Goal: Complete application form: Complete application form

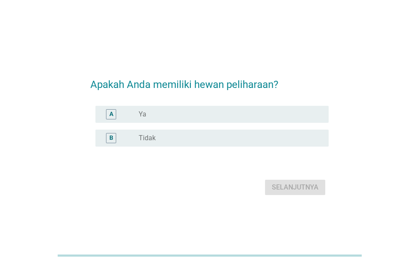
click at [288, 116] on div "radio_button_unchecked Ya" at bounding box center [227, 114] width 177 height 8
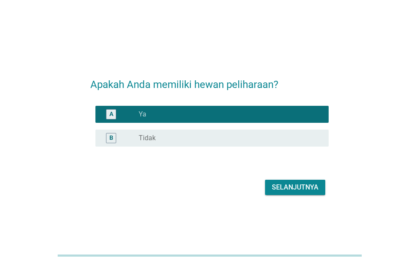
click at [292, 186] on div "Selanjutnya" at bounding box center [295, 187] width 47 height 10
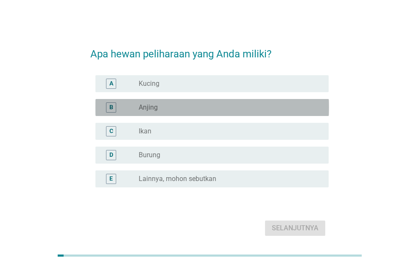
click at [281, 104] on div "radio_button_unchecked Anjing" at bounding box center [227, 107] width 177 height 8
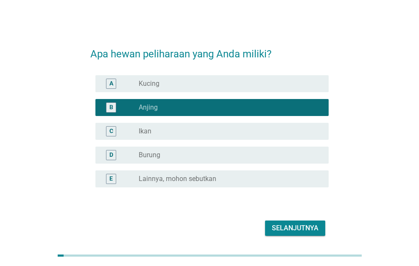
click at [282, 80] on div "radio_button_unchecked Kucing" at bounding box center [227, 83] width 177 height 8
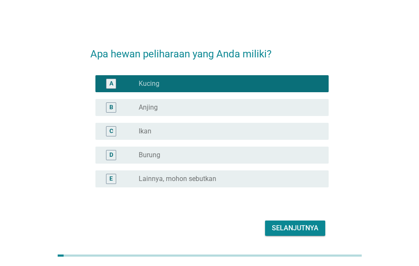
click at [276, 112] on div "B radio_button_unchecked Anjing" at bounding box center [213, 107] width 234 height 17
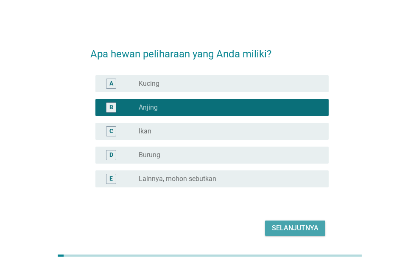
click at [299, 231] on div "Selanjutnya" at bounding box center [295, 228] width 47 height 10
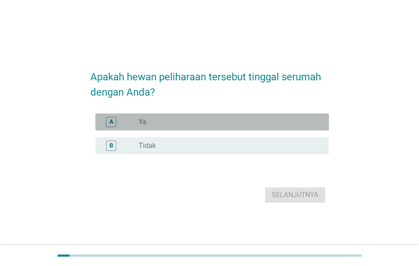
click at [290, 121] on div "radio_button_unchecked Ya" at bounding box center [227, 122] width 177 height 8
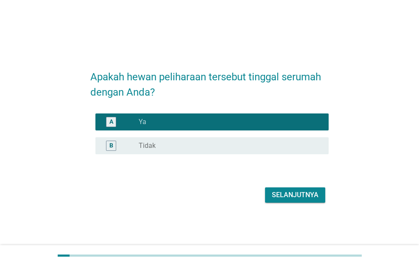
click at [301, 200] on button "Selanjutnya" at bounding box center [295, 194] width 60 height 15
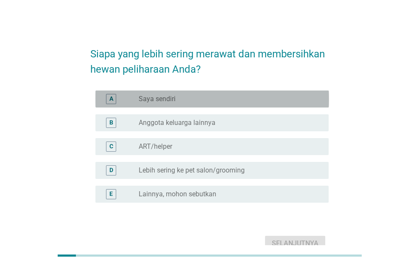
click at [276, 103] on div "radio_button_unchecked Saya sendiri" at bounding box center [230, 99] width 183 height 10
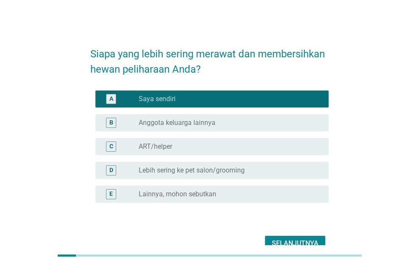
click at [304, 237] on button "Selanjutnya" at bounding box center [295, 243] width 60 height 15
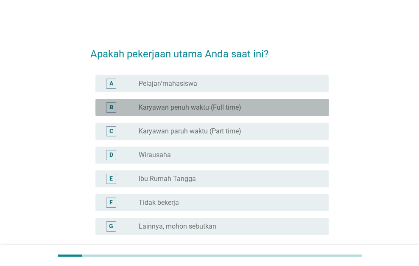
click at [259, 112] on div "B radio_button_unchecked Karyawan penuh waktu (Full time)" at bounding box center [213, 107] width 234 height 17
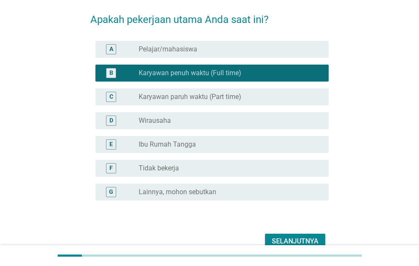
scroll to position [78, 0]
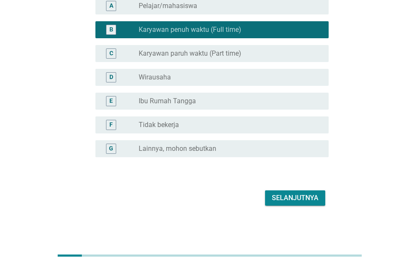
click at [289, 193] on div "Selanjutnya" at bounding box center [295, 198] width 47 height 10
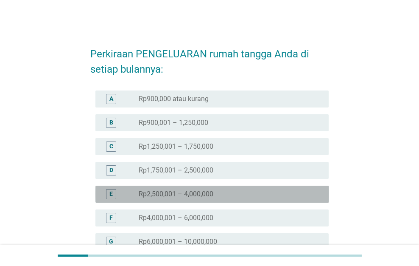
click at [289, 193] on div "radio_button_unchecked Rp2,500,001 – 4,000,000" at bounding box center [227, 194] width 177 height 8
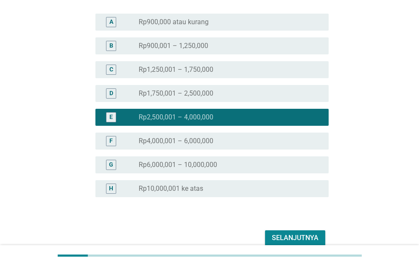
scroll to position [117, 0]
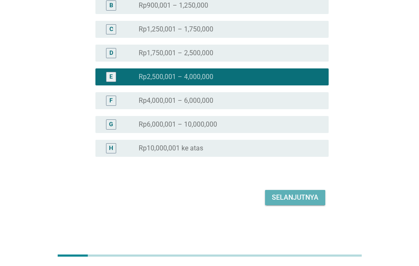
click at [289, 193] on div "Selanjutnya" at bounding box center [295, 197] width 47 height 10
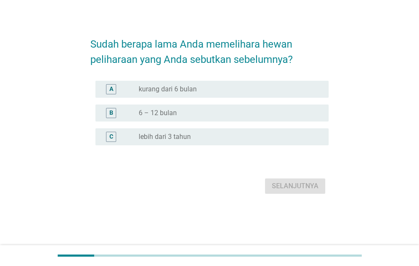
scroll to position [0, 0]
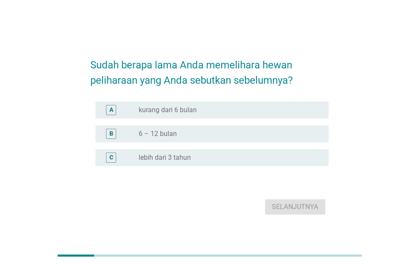
click at [289, 160] on div "radio_button_unchecked lebih dari 3 tahun" at bounding box center [227, 157] width 177 height 8
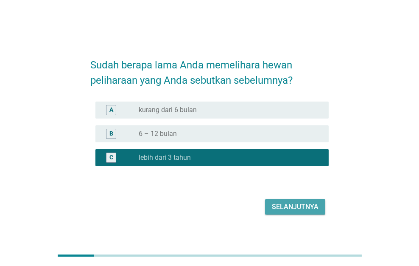
click at [306, 205] on div "Selanjutnya" at bounding box center [295, 207] width 47 height 10
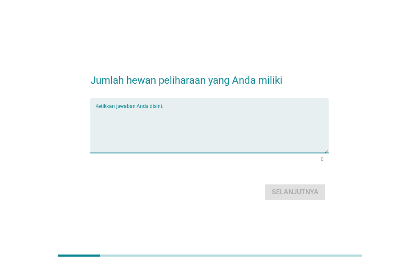
click at [288, 134] on textarea "Ketikkan jawaban Anda disini." at bounding box center [213, 130] width 234 height 45
type textarea "1"
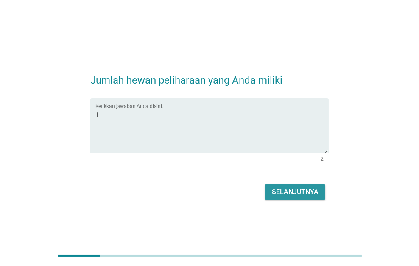
click at [265, 184] on button "Selanjutnya" at bounding box center [295, 191] width 60 height 15
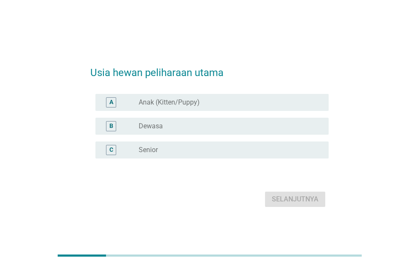
click at [288, 127] on div "radio_button_unchecked Dewasa" at bounding box center [227, 126] width 177 height 8
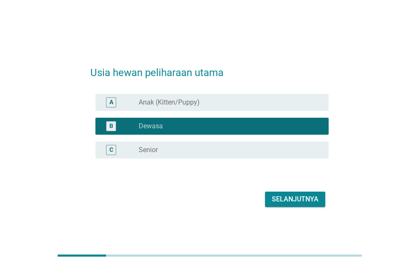
click at [290, 197] on div "Selanjutnya" at bounding box center [295, 199] width 47 height 10
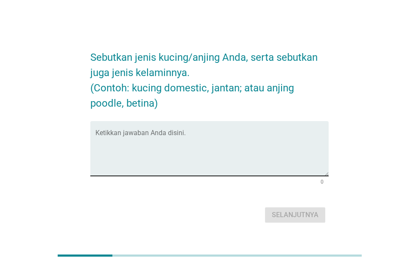
click at [274, 163] on textarea "Ketikkan jawaban Anda disini." at bounding box center [213, 153] width 234 height 45
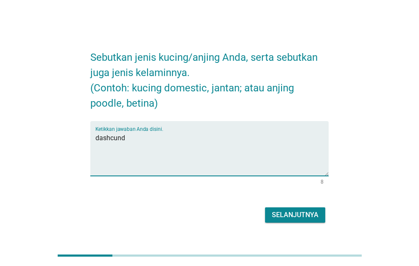
type textarea "dashcund"
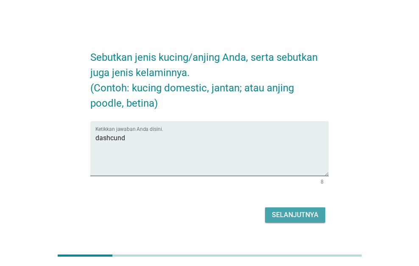
drag, startPoint x: 124, startPoint y: 136, endPoint x: 288, endPoint y: 217, distance: 182.8
click at [288, 217] on div "Selanjutnya" at bounding box center [295, 215] width 47 height 10
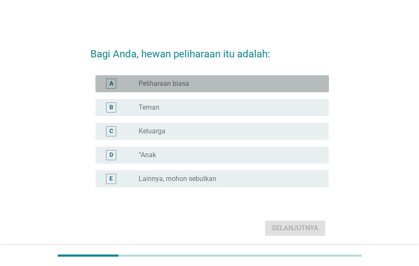
click at [294, 75] on div "A radio_button_unchecked Peliharaan biasa" at bounding box center [213, 83] width 234 height 17
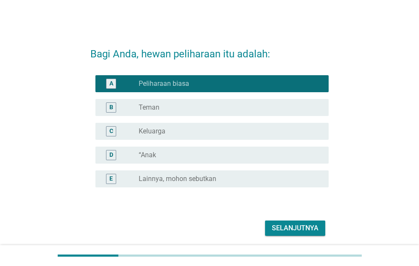
click at [295, 227] on div "Selanjutnya" at bounding box center [295, 228] width 47 height 10
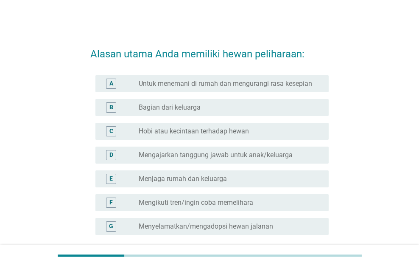
click at [295, 225] on div "radio_button_unchecked Menyelamatkan/mengadopsi hewan jalanan" at bounding box center [227, 226] width 177 height 8
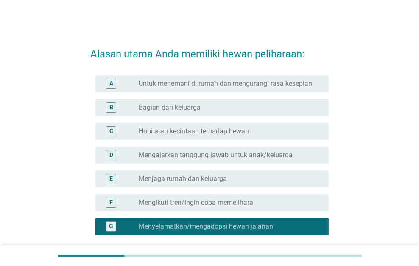
scroll to position [78, 0]
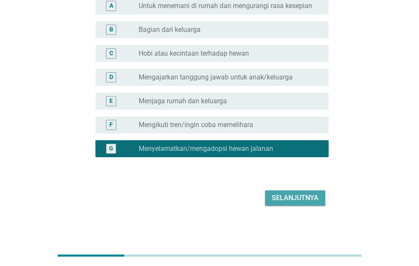
click at [306, 196] on div "Selanjutnya" at bounding box center [295, 198] width 47 height 10
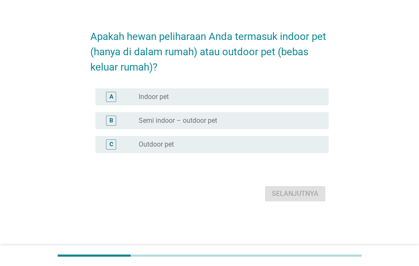
scroll to position [0, 0]
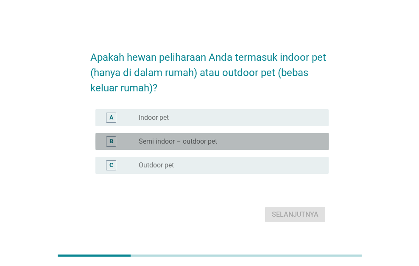
click at [297, 139] on div "radio_button_unchecked Semi indoor – outdoor pet" at bounding box center [227, 141] width 177 height 8
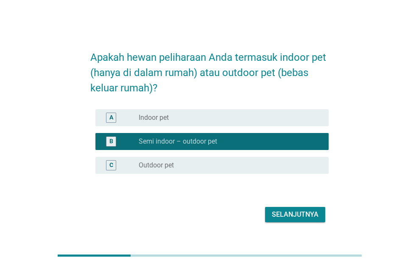
click at [301, 219] on div "Selanjutnya" at bounding box center [295, 214] width 47 height 10
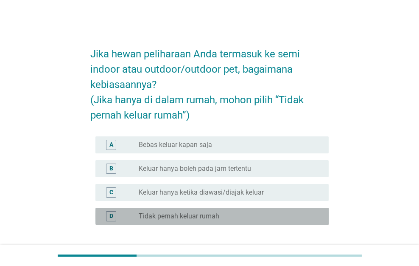
click at [301, 219] on div "radio_button_unchecked Tidak pernah keluar rumah" at bounding box center [227, 216] width 177 height 8
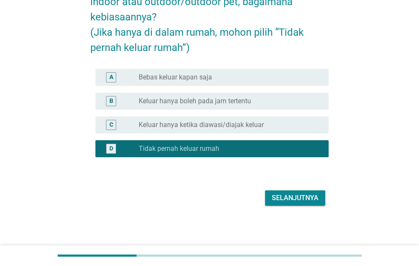
scroll to position [68, 0]
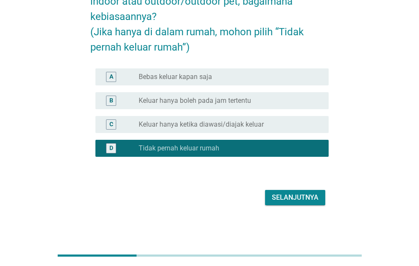
click at [301, 199] on div "Selanjutnya" at bounding box center [295, 197] width 47 height 10
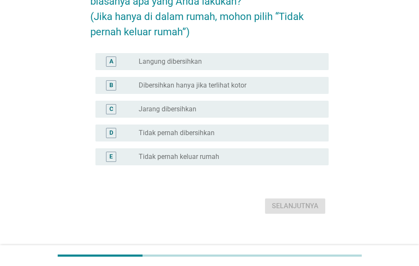
scroll to position [0, 0]
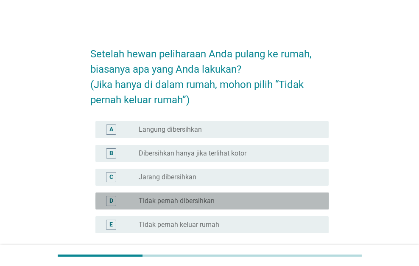
click at [301, 199] on div "radio_button_unchecked Tidak pernah dibersihkan" at bounding box center [227, 201] width 177 height 8
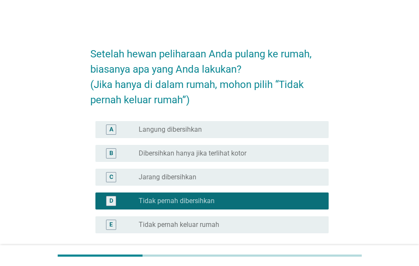
scroll to position [42, 0]
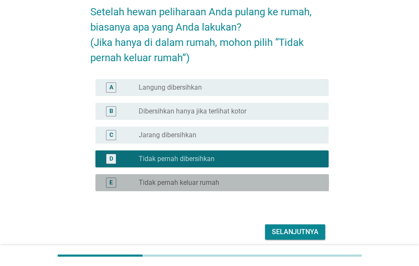
click at [298, 183] on div "radio_button_unchecked Tidak pernah keluar rumah" at bounding box center [227, 182] width 177 height 8
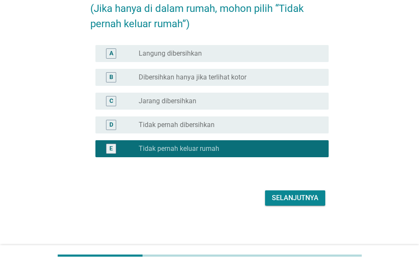
scroll to position [76, 0]
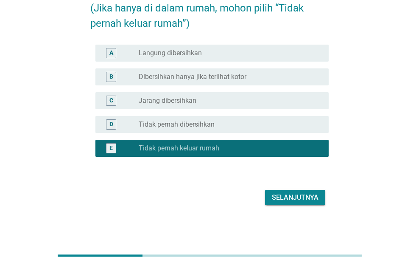
click at [299, 196] on div "Selanjutnya" at bounding box center [295, 197] width 47 height 10
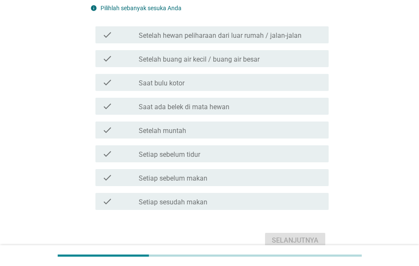
scroll to position [0, 0]
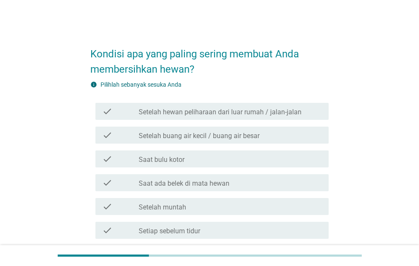
click at [299, 196] on div "check check_box_outline_blank Setelah muntah" at bounding box center [209, 206] width 239 height 24
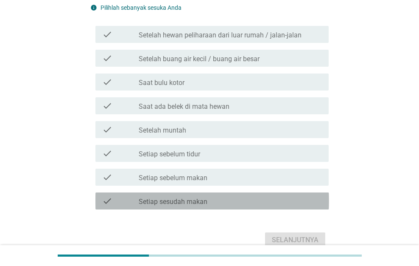
click at [299, 196] on div "check_box_outline_blank Setiap sesudah makan" at bounding box center [230, 201] width 183 height 10
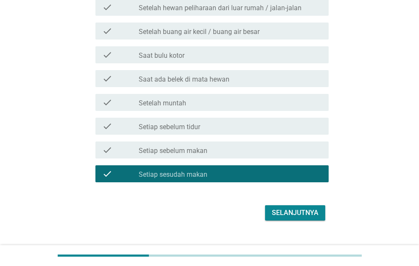
scroll to position [119, 0]
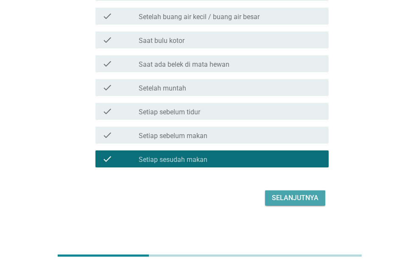
click at [299, 196] on div "Selanjutnya" at bounding box center [295, 198] width 47 height 10
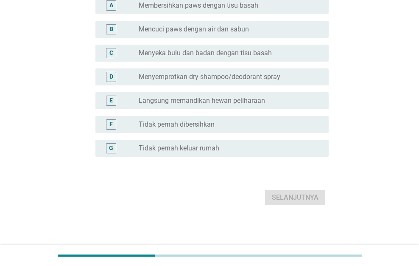
scroll to position [0, 0]
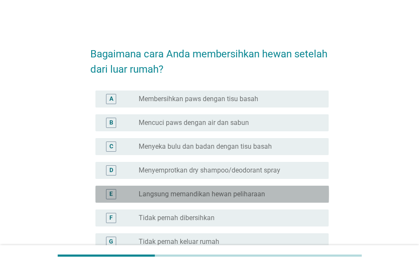
click at [299, 196] on div "radio_button_unchecked Langsung memandikan hewan peliharaan" at bounding box center [227, 194] width 177 height 8
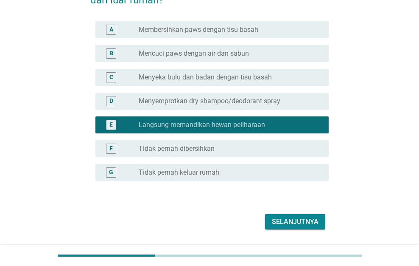
scroll to position [93, 0]
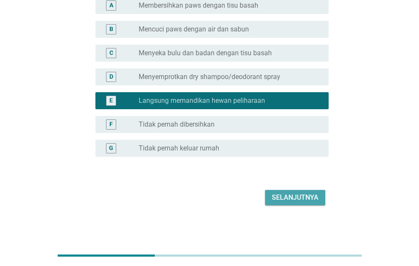
click at [299, 196] on div "Selanjutnya" at bounding box center [295, 197] width 47 height 10
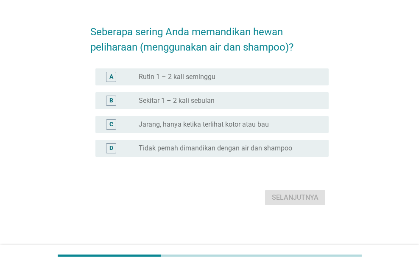
scroll to position [0, 0]
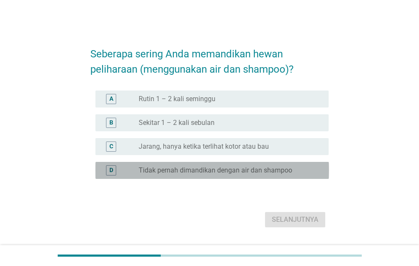
click at [301, 176] on div "D radio_button_unchecked Tidak pernah dimandikan dengan air dan shampoo" at bounding box center [213, 170] width 234 height 17
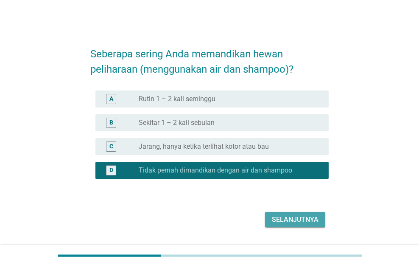
click at [301, 217] on div "Selanjutnya" at bounding box center [295, 219] width 47 height 10
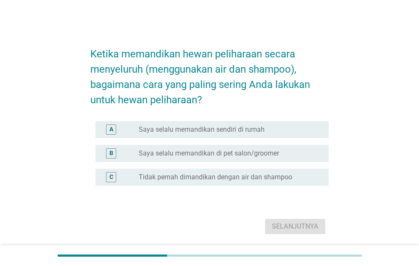
click at [289, 177] on label "Tidak pernah dimandikan dengan air dan shampoo" at bounding box center [216, 177] width 154 height 8
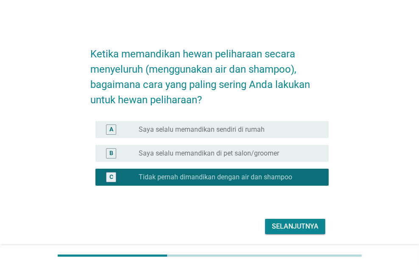
click at [296, 215] on form "Ketika memandikan hewan peliharaan secara menyeluruh (menggunakan air dan shamp…" at bounding box center [209, 137] width 239 height 199
click at [297, 221] on div "Selanjutnya" at bounding box center [295, 226] width 47 height 10
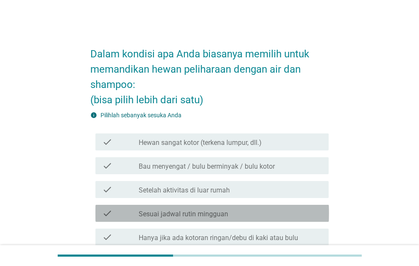
click at [297, 221] on div "check check_box_outline_blank Sesuai jadwal rutin mingguan" at bounding box center [213, 213] width 234 height 17
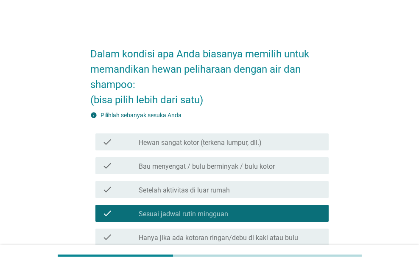
scroll to position [253, 0]
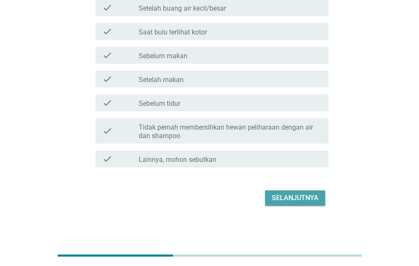
click at [296, 203] on button "Selanjutnya" at bounding box center [295, 197] width 60 height 15
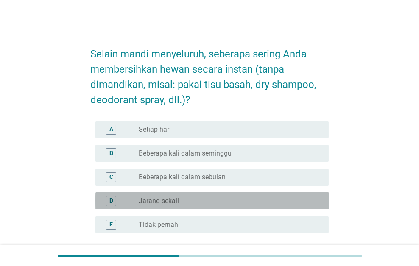
click at [296, 203] on div "radio_button_unchecked Jarang sekali" at bounding box center [227, 201] width 177 height 8
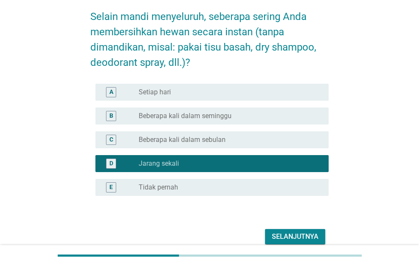
scroll to position [76, 0]
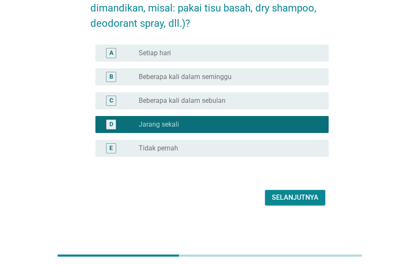
click at [296, 203] on button "Selanjutnya" at bounding box center [295, 197] width 60 height 15
click at [296, 203] on div "Selanjutnya" at bounding box center [209, 197] width 239 height 20
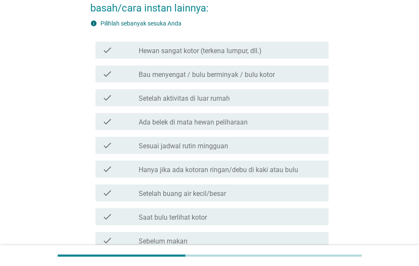
scroll to position [0, 0]
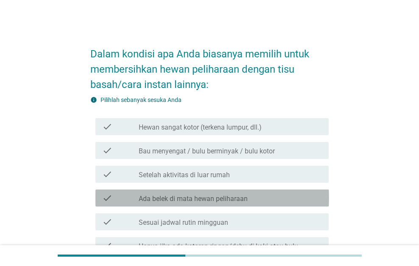
click at [296, 203] on div "check check_box_outline_blank Ada belek di mata hewan peliharaan" at bounding box center [213, 197] width 234 height 17
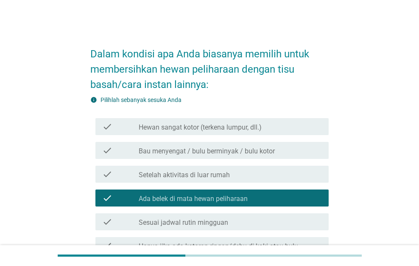
scroll to position [212, 0]
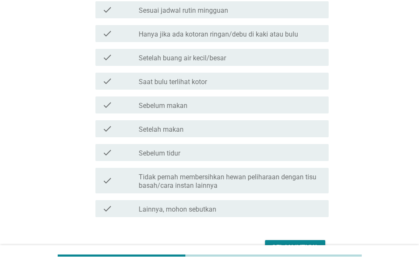
click at [296, 203] on div "check_box_outline_blank Lainnya, mohon sebutkan" at bounding box center [230, 208] width 183 height 10
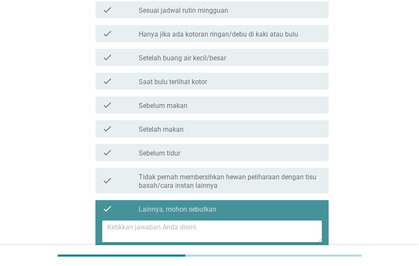
click at [296, 203] on div "check_box_outline_blank Lainnya, mohon sebutkan" at bounding box center [230, 208] width 183 height 10
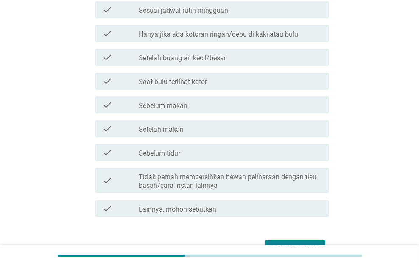
scroll to position [262, 0]
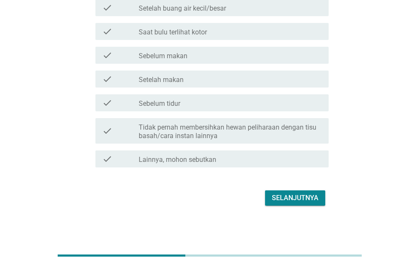
click at [296, 203] on button "Selanjutnya" at bounding box center [295, 197] width 60 height 15
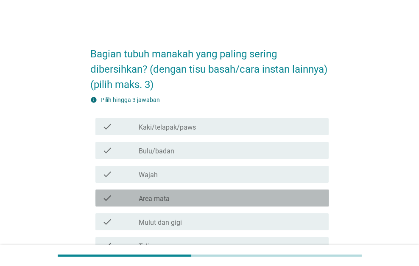
click at [296, 203] on div "check check_box_outline_blank Area mata" at bounding box center [213, 197] width 234 height 17
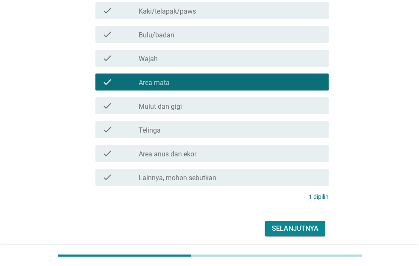
scroll to position [146, 0]
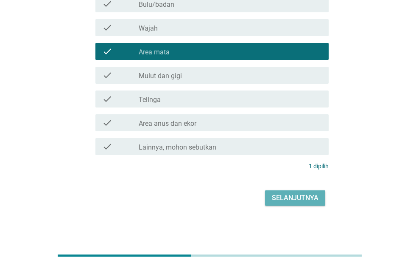
click at [296, 204] on button "Selanjutnya" at bounding box center [295, 197] width 60 height 15
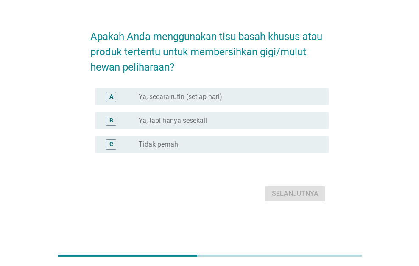
scroll to position [0, 0]
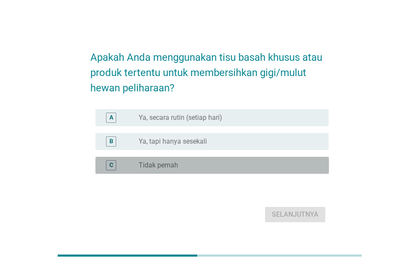
click at [295, 167] on div "radio_button_unchecked Tidak pernah" at bounding box center [227, 165] width 177 height 8
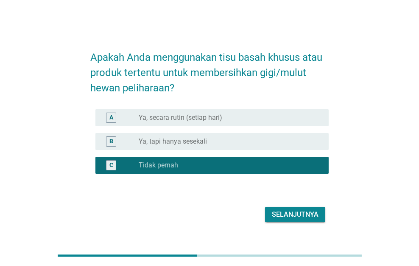
click at [296, 200] on form "Apakah Anda menggunakan tisu basah khusus atau produk tertentu untuk membersihk…" at bounding box center [209, 132] width 239 height 183
click at [298, 211] on div "Selanjutnya" at bounding box center [295, 214] width 47 height 10
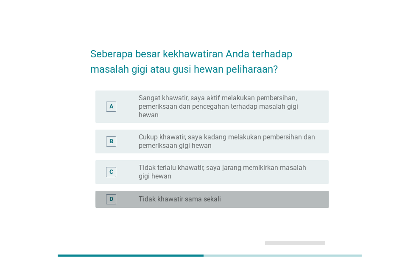
click at [299, 201] on div "radio_button_unchecked Tidak khawatir sama sekali" at bounding box center [227, 199] width 177 height 8
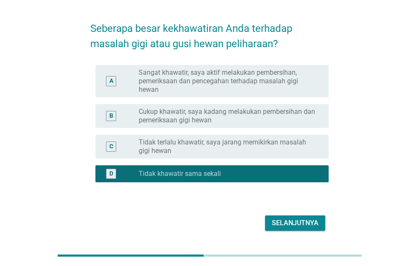
scroll to position [51, 0]
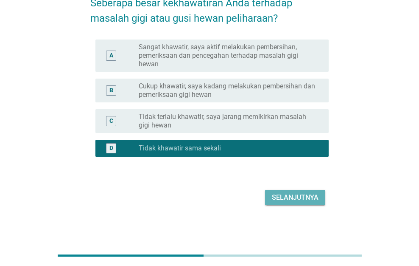
click at [299, 200] on div "Selanjutnya" at bounding box center [295, 197] width 47 height 10
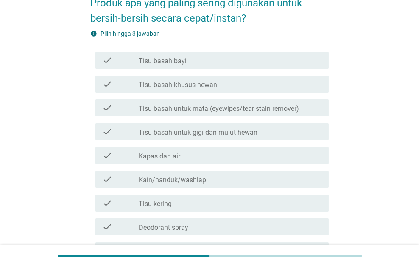
scroll to position [0, 0]
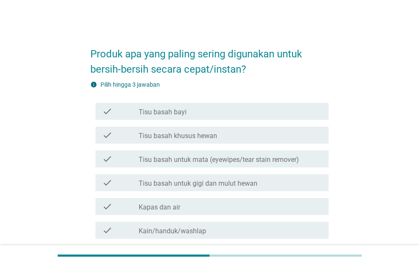
click at [299, 201] on div "check_box_outline_blank Kapas dan air" at bounding box center [230, 206] width 183 height 10
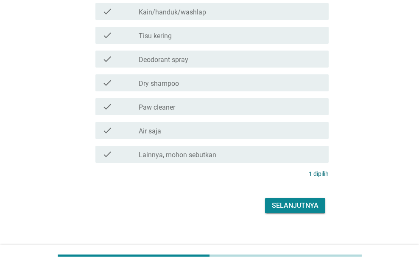
scroll to position [226, 0]
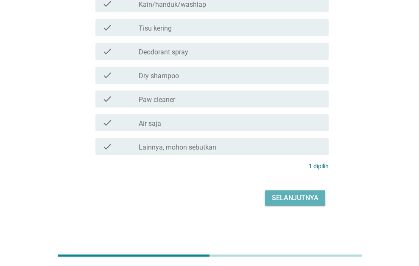
click at [299, 200] on div "Selanjutnya" at bounding box center [295, 198] width 47 height 10
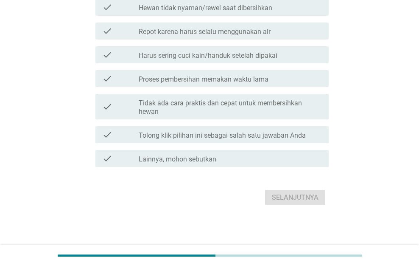
scroll to position [0, 0]
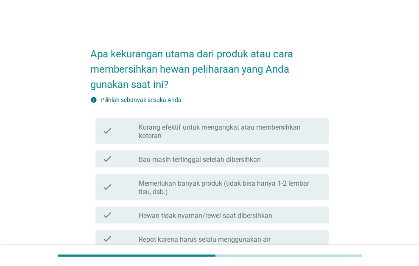
click at [299, 200] on div "check check_box_outline_blank Memerlukan banyak produk (tidak bisa hanya 1-2 le…" at bounding box center [209, 187] width 239 height 32
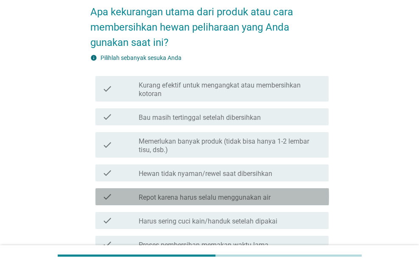
click at [299, 200] on div "check_box_outline_blank Repot karena harus selalu menggunakan air" at bounding box center [230, 196] width 183 height 10
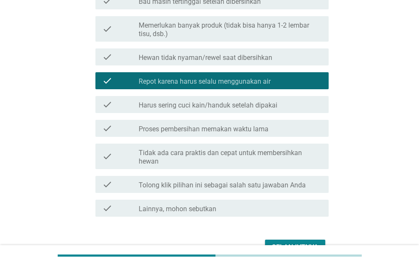
scroll to position [208, 0]
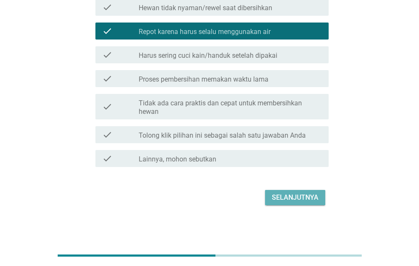
click at [299, 201] on div "Selanjutnya" at bounding box center [295, 197] width 47 height 10
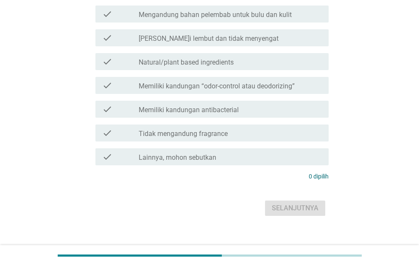
scroll to position [0, 0]
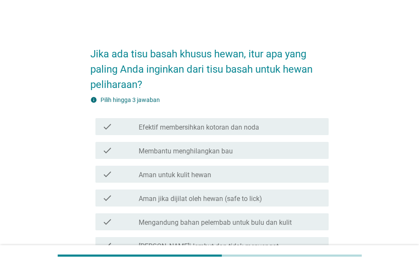
click at [299, 201] on div "check_box_outline_blank Aman jika dijilat oleh hewan (safe to lick)" at bounding box center [230, 198] width 183 height 10
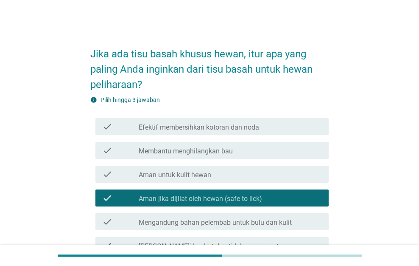
scroll to position [218, 0]
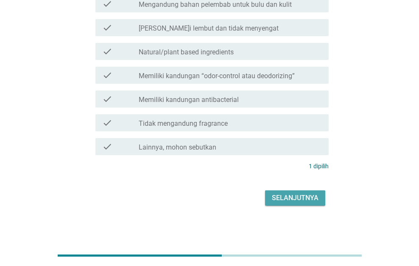
click at [299, 202] on div "Selanjutnya" at bounding box center [295, 198] width 47 height 10
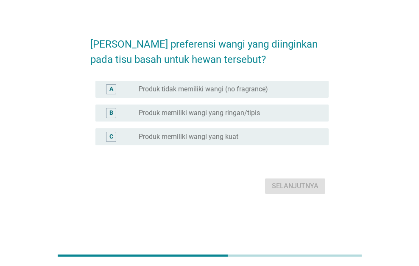
scroll to position [0, 0]
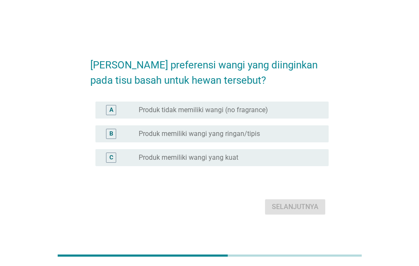
click at [289, 160] on div "radio_button_unchecked Produk memiliki wangi yang kuat" at bounding box center [227, 157] width 177 height 8
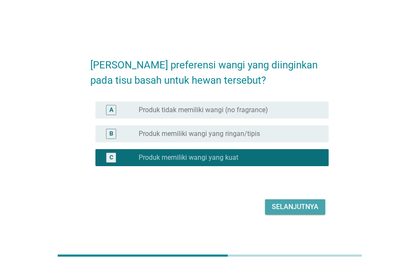
click at [286, 205] on div "Selanjutnya" at bounding box center [295, 207] width 47 height 10
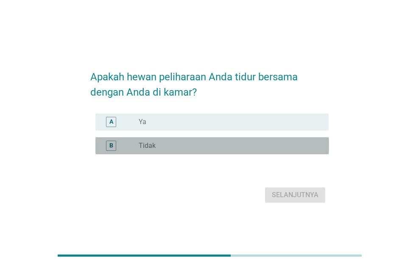
click at [290, 146] on div "radio_button_unchecked Tidak" at bounding box center [227, 145] width 177 height 8
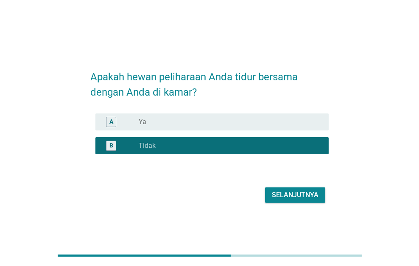
click at [295, 198] on div "Selanjutnya" at bounding box center [295, 195] width 47 height 10
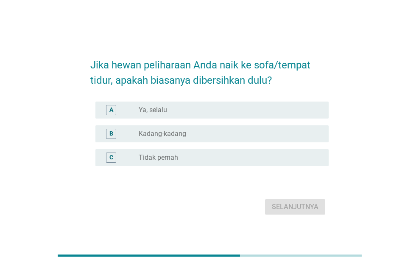
click at [295, 156] on div "radio_button_unchecked Tidak pernah" at bounding box center [227, 157] width 177 height 8
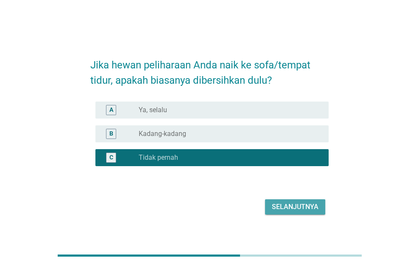
click at [296, 203] on div "Selanjutnya" at bounding box center [295, 207] width 47 height 10
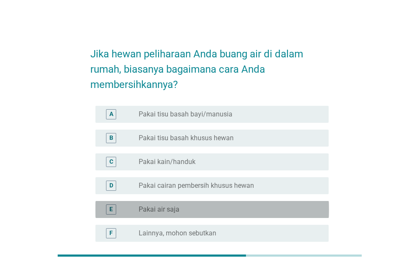
click at [296, 203] on div "E radio_button_unchecked Pakai air saja" at bounding box center [213, 209] width 234 height 17
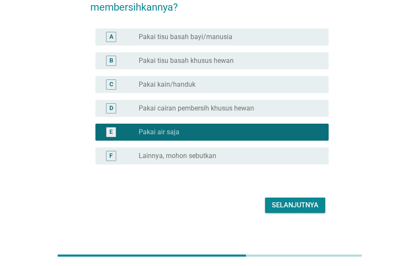
scroll to position [85, 0]
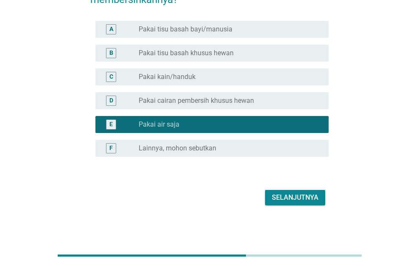
click at [296, 205] on div "Selanjutnya" at bounding box center [209, 197] width 239 height 20
click at [296, 200] on div "Selanjutnya" at bounding box center [295, 197] width 47 height 10
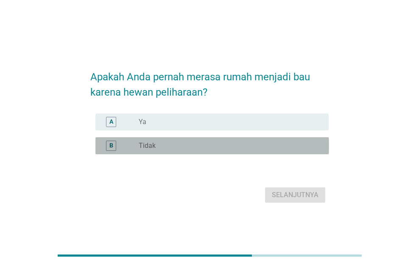
click at [292, 149] on div "radio_button_unchecked Tidak" at bounding box center [227, 145] width 177 height 8
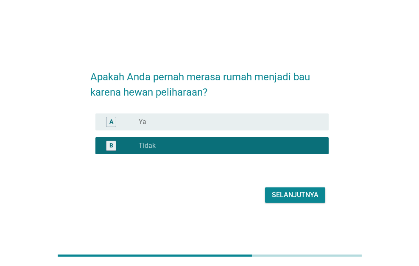
click at [297, 193] on div "Selanjutnya" at bounding box center [295, 195] width 47 height 10
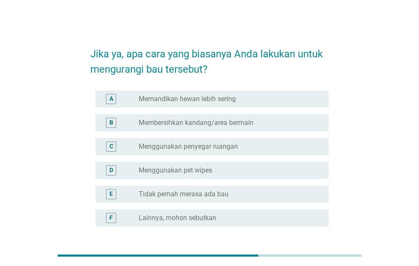
click at [297, 193] on div "radio_button_unchecked Tidak pernah merasa ada bau" at bounding box center [227, 194] width 177 height 8
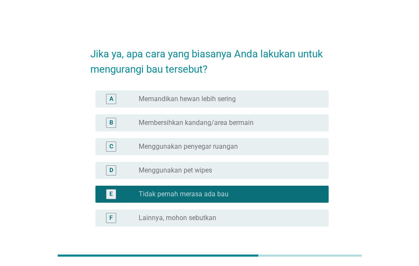
scroll to position [69, 0]
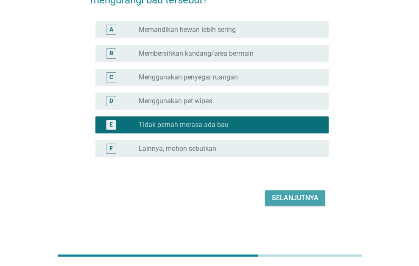
click at [297, 193] on div "Selanjutnya" at bounding box center [295, 198] width 47 height 10
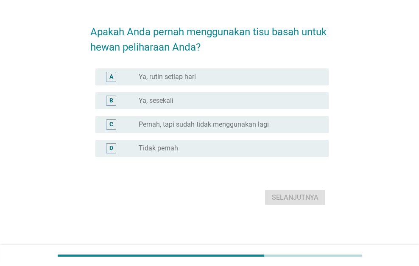
scroll to position [0, 0]
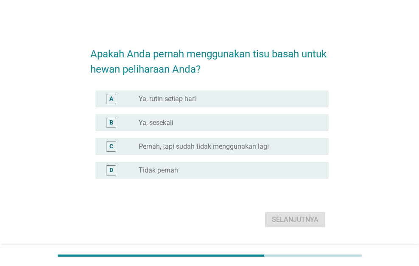
click at [304, 168] on div "radio_button_unchecked Tidak pernah" at bounding box center [227, 170] width 177 height 8
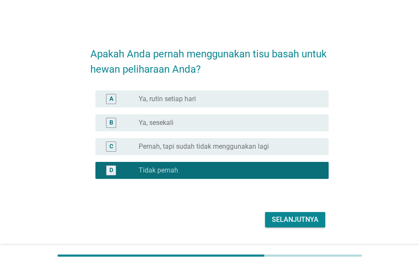
click at [298, 217] on div "Selanjutnya" at bounding box center [295, 219] width 47 height 10
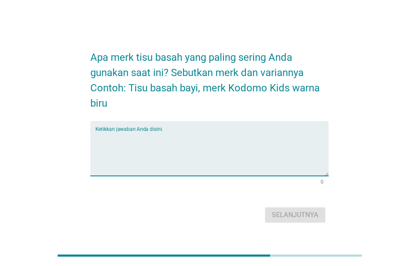
click at [290, 168] on textarea "Ketikkan jawaban Anda disini." at bounding box center [213, 153] width 234 height 45
type textarea "ok"
click at [297, 208] on button "Selanjutnya" at bounding box center [295, 214] width 60 height 15
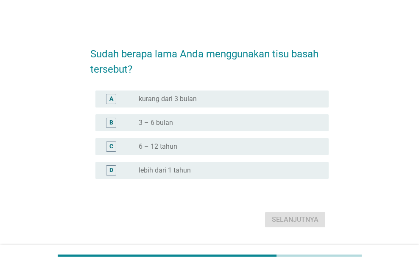
click at [284, 166] on div "radio_button_unchecked lebih dari 1 tahun" at bounding box center [227, 170] width 177 height 8
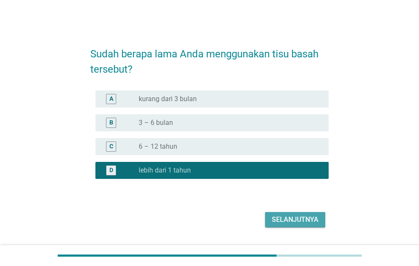
click at [301, 213] on button "Selanjutnya" at bounding box center [295, 219] width 60 height 15
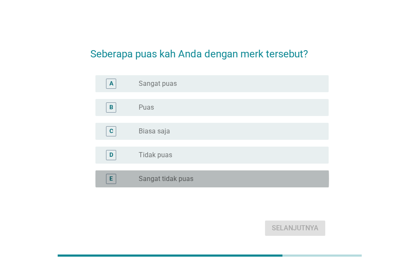
click at [291, 183] on div "radio_button_unchecked Sangat tidak puas" at bounding box center [230, 179] width 183 height 10
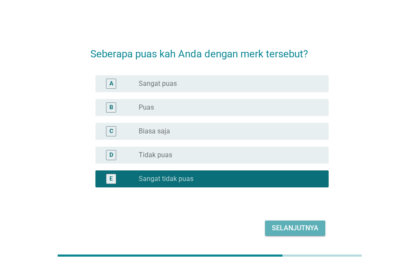
click at [304, 229] on div "Selanjutnya" at bounding box center [295, 228] width 47 height 10
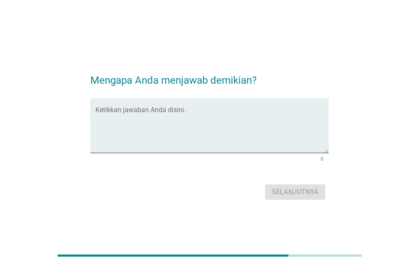
click at [290, 172] on form "Mengapa Anda menjawab demikian? Ketikkan jawaban Anda disini. 0 Selanjutnya" at bounding box center [209, 133] width 239 height 138
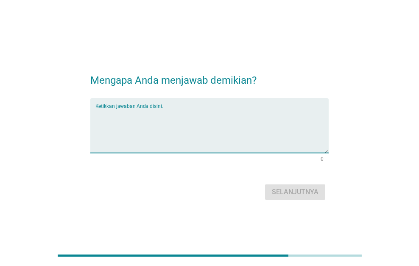
click at [286, 138] on textarea "Ketikkan jawaban Anda disini." at bounding box center [213, 130] width 234 height 45
type textarea "ok"
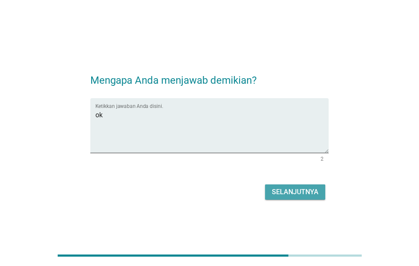
click at [294, 194] on div "Selanjutnya" at bounding box center [295, 192] width 47 height 10
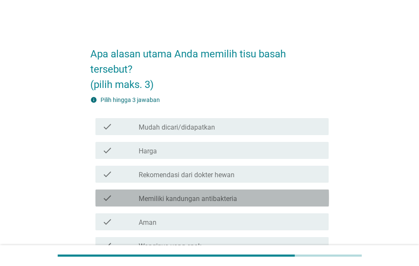
click at [294, 194] on div "check_box_outline_blank Memiliki kandungan antibakteria" at bounding box center [230, 198] width 183 height 10
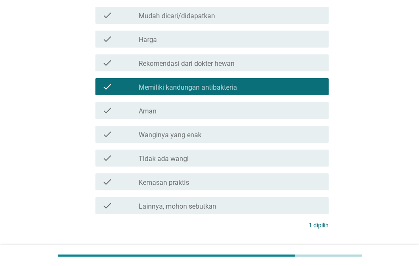
scroll to position [171, 0]
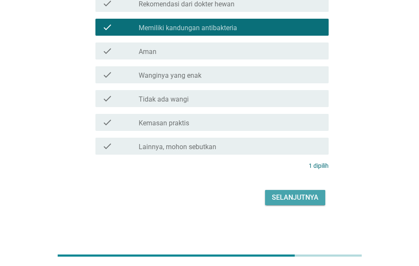
click at [294, 194] on div "Selanjutnya" at bounding box center [295, 197] width 47 height 10
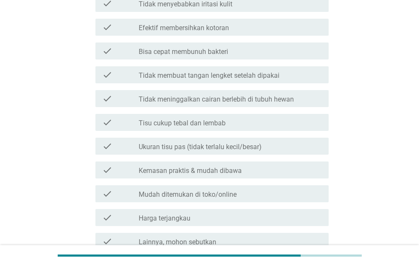
scroll to position [0, 0]
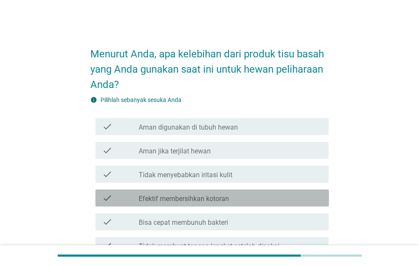
click at [294, 194] on div "check_box_outline_blank Efektif membersihkan kotoran" at bounding box center [230, 198] width 183 height 10
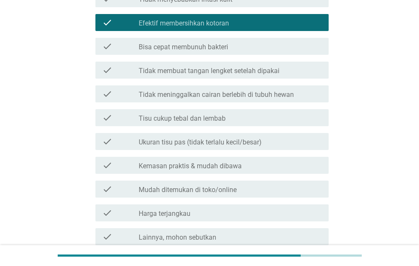
scroll to position [253, 0]
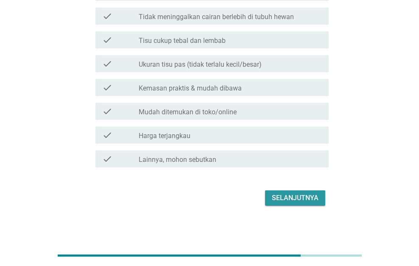
click at [294, 194] on div "Selanjutnya" at bounding box center [295, 198] width 47 height 10
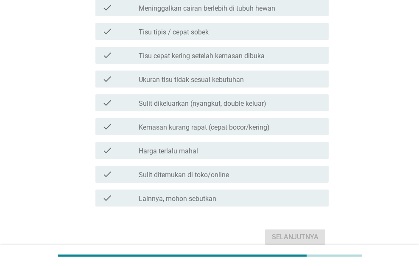
scroll to position [0, 0]
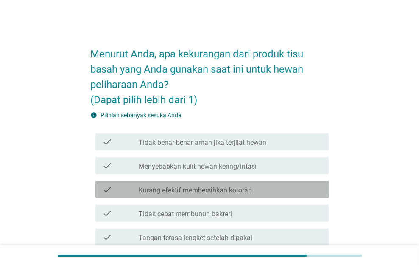
click at [294, 194] on div "check check_box_outline_blank Kurang efektif membersihkan kotoran" at bounding box center [213, 189] width 234 height 17
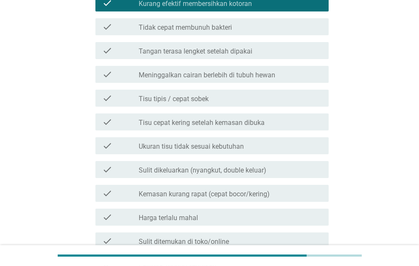
scroll to position [255, 0]
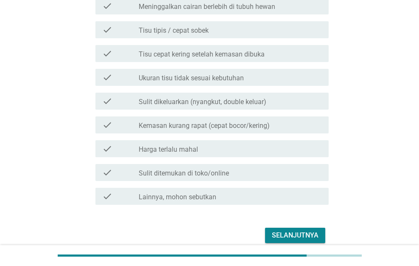
click at [294, 194] on div "check_box Lainnya, mohon sebutkan" at bounding box center [230, 196] width 183 height 10
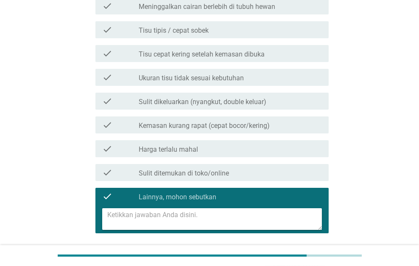
click at [294, 194] on div "check_box Lainnya, mohon sebutkan" at bounding box center [230, 196] width 183 height 10
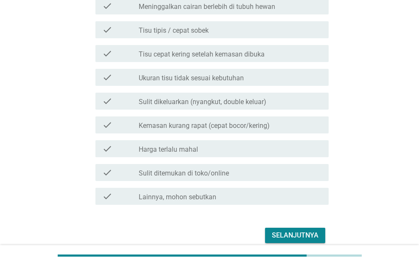
scroll to position [292, 0]
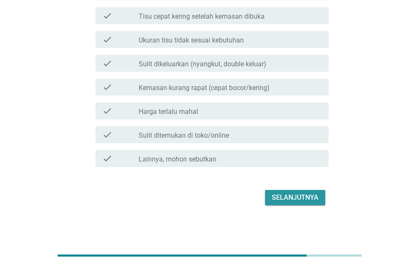
click at [293, 194] on div "Selanjutnya" at bounding box center [295, 197] width 47 height 10
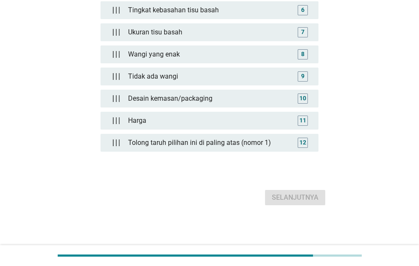
scroll to position [0, 0]
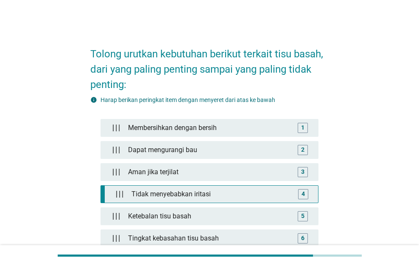
click at [293, 194] on div "Tidak menyebabkan iritasi" at bounding box center [211, 194] width 167 height 17
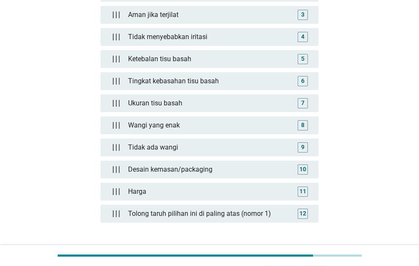
scroll to position [227, 0]
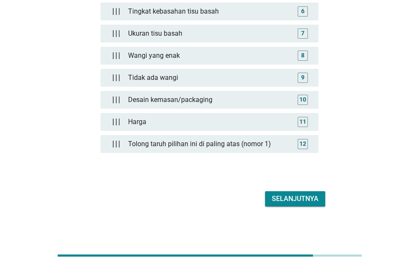
click at [292, 195] on div "Selanjutnya" at bounding box center [295, 199] width 47 height 10
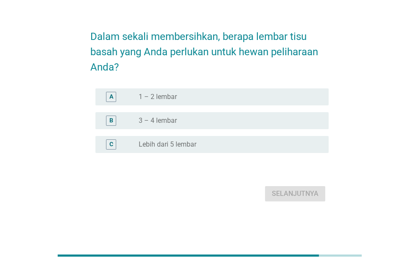
scroll to position [0, 0]
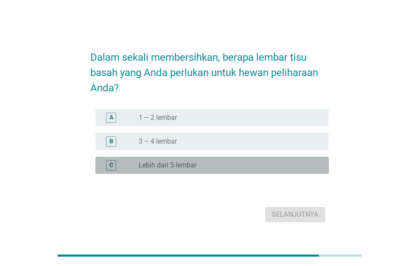
click at [292, 165] on div "radio_button_unchecked Lebih dari 5 lembar" at bounding box center [227, 165] width 177 height 8
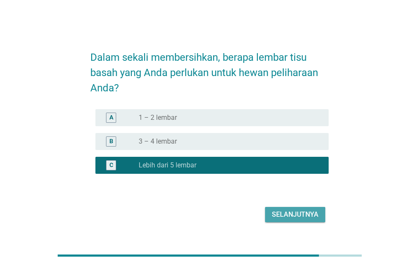
click at [300, 211] on div "Selanjutnya" at bounding box center [295, 214] width 47 height 10
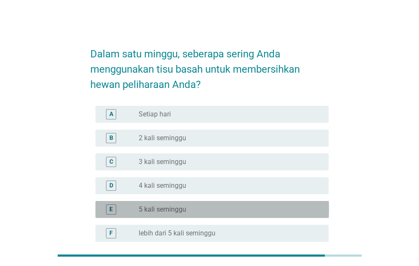
click at [300, 211] on div "radio_button_unchecked 5 kali seminggu" at bounding box center [227, 209] width 177 height 8
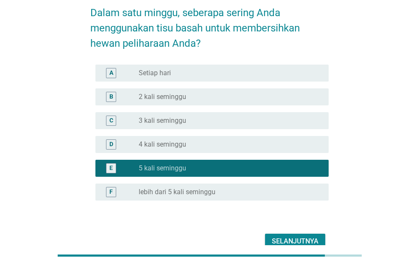
scroll to position [85, 0]
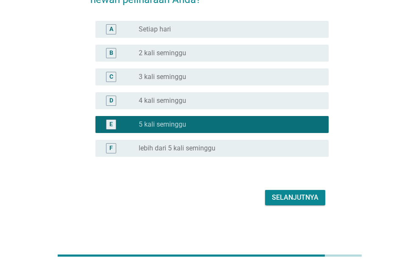
click at [298, 198] on div "Selanjutnya" at bounding box center [295, 197] width 47 height 10
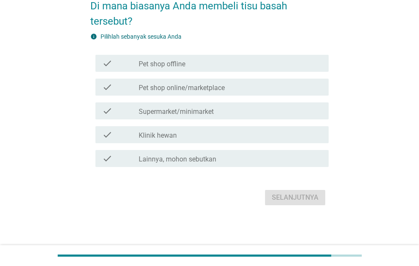
scroll to position [0, 0]
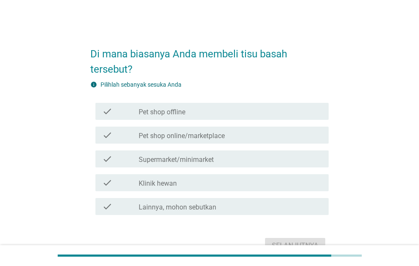
click at [298, 198] on div "check check_box_outline_blank Lainnya, mohon sebutkan" at bounding box center [213, 206] width 234 height 17
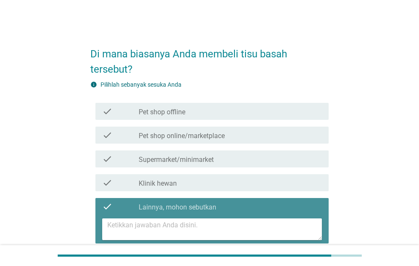
click at [298, 198] on div "check check_box_outline_blank Lainnya, mohon sebutkan" at bounding box center [213, 206] width 234 height 17
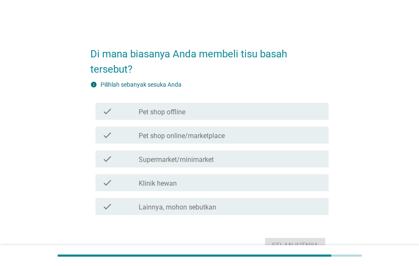
click at [295, 187] on div "check_box_outline_blank Klinik hewan" at bounding box center [230, 182] width 183 height 10
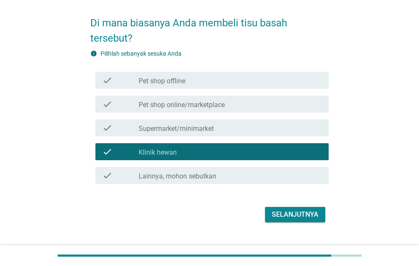
scroll to position [48, 0]
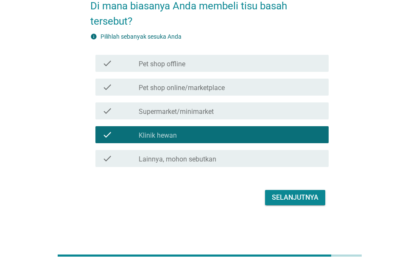
click at [295, 187] on div "Selanjutnya" at bounding box center [209, 197] width 239 height 20
click at [295, 191] on button "Selanjutnya" at bounding box center [295, 197] width 60 height 15
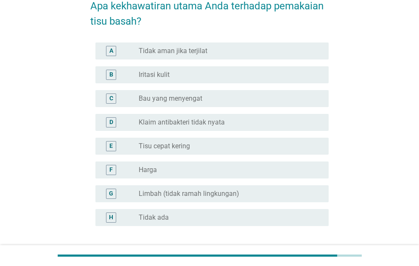
scroll to position [0, 0]
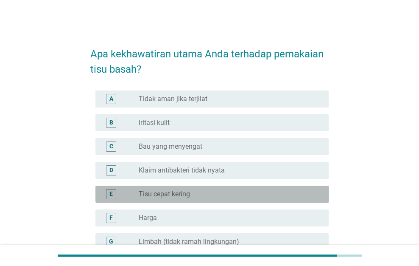
click at [295, 191] on div "radio_button_unchecked Tisu cepat kering" at bounding box center [227, 194] width 177 height 8
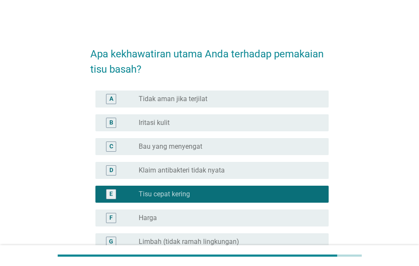
scroll to position [117, 0]
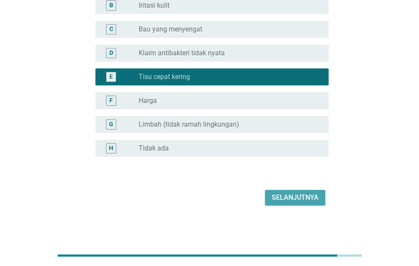
click at [295, 191] on button "Selanjutnya" at bounding box center [295, 197] width 60 height 15
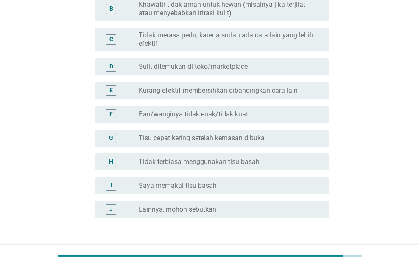
scroll to position [0, 0]
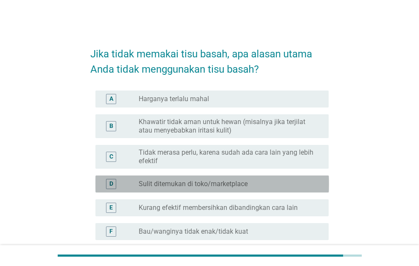
click at [295, 191] on div "D radio_button_unchecked Sulit ditemukan di toko/marketplace" at bounding box center [213, 183] width 234 height 17
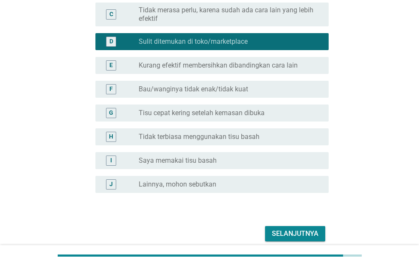
scroll to position [178, 0]
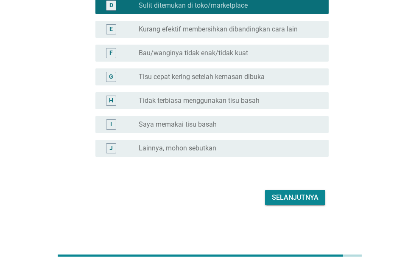
click at [295, 191] on button "Selanjutnya" at bounding box center [295, 197] width 60 height 15
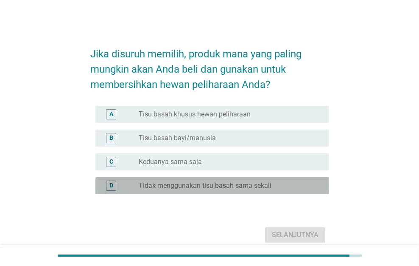
click at [295, 191] on div "D radio_button_unchecked Tidak menggunakan tisu basah sama sekali" at bounding box center [213, 185] width 234 height 17
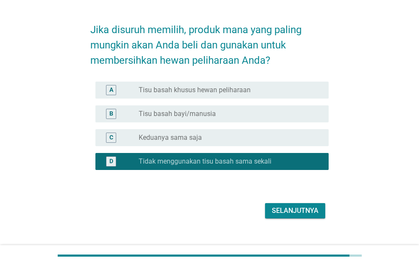
scroll to position [37, 0]
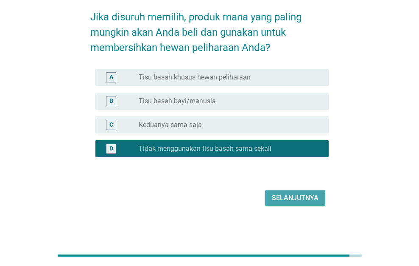
click at [295, 191] on button "Selanjutnya" at bounding box center [295, 197] width 60 height 15
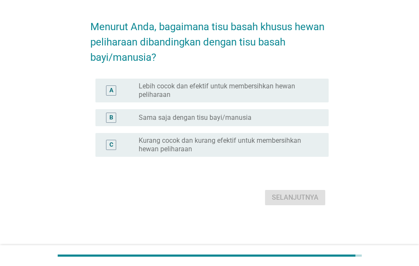
scroll to position [0, 0]
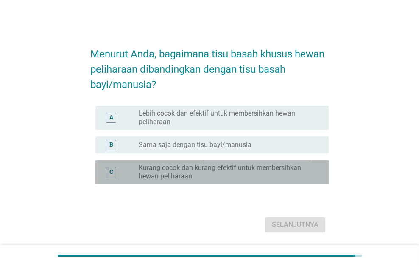
click at [297, 169] on label "Kurang cocok dan kurang efektif untuk membersihkan hewan peliharaan" at bounding box center [227, 171] width 177 height 17
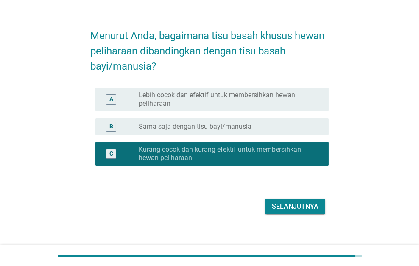
scroll to position [27, 0]
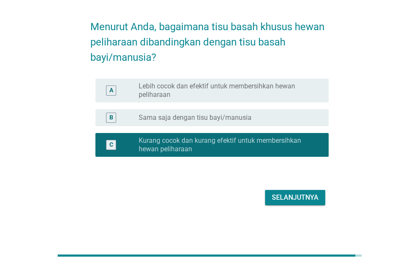
click at [293, 197] on div "Selanjutnya" at bounding box center [295, 197] width 47 height 10
